Goal: Task Accomplishment & Management: Manage account settings

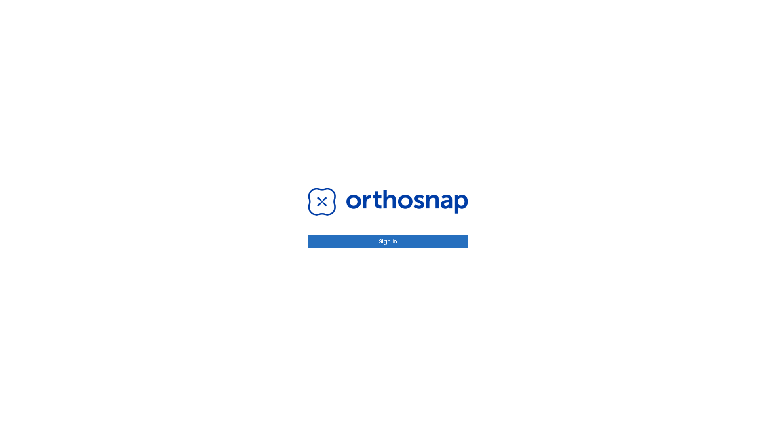
click at [388, 242] on button "Sign in" at bounding box center [388, 241] width 160 height 13
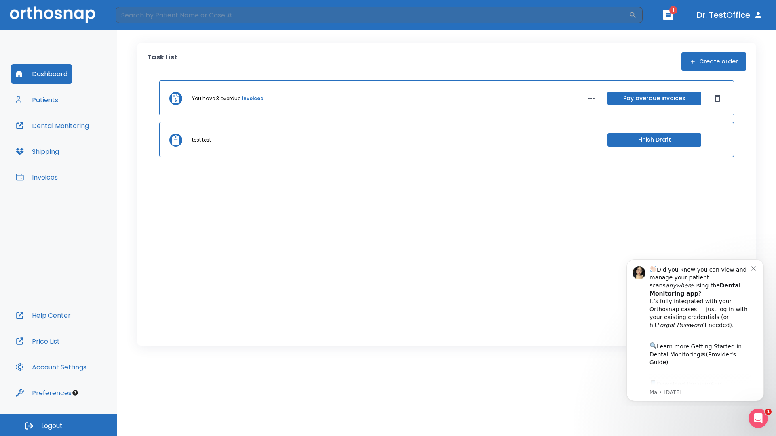
click at [59, 425] on span "Logout" at bounding box center [51, 426] width 21 height 9
